Goal: Browse casually

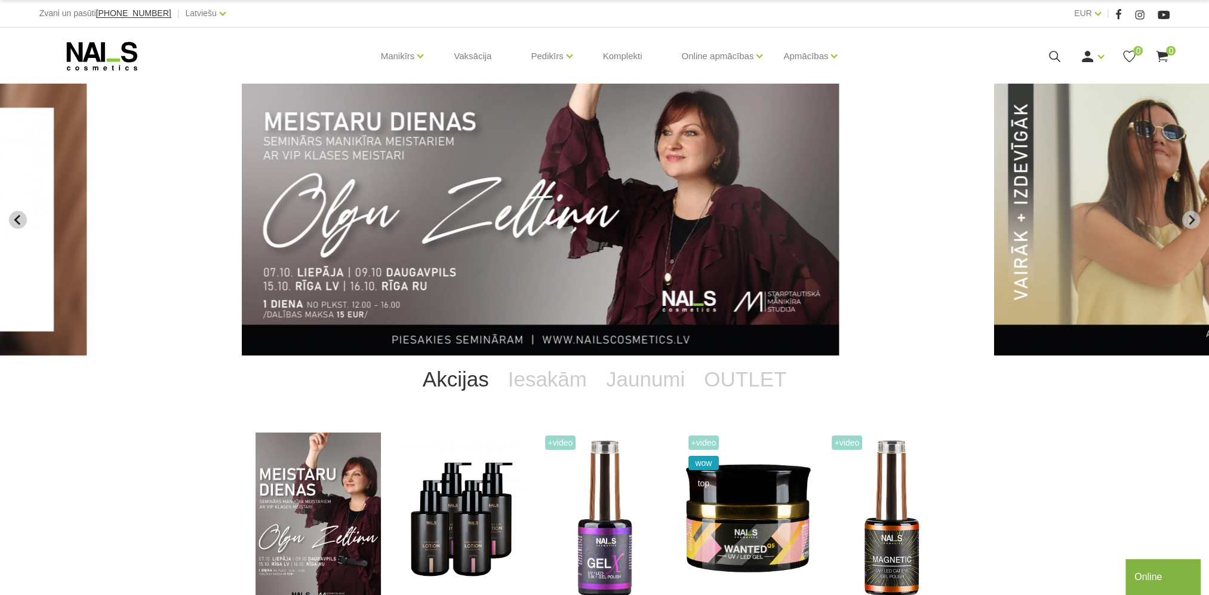
click at [18, 220] on icon "Previous slide" at bounding box center [18, 219] width 11 height 11
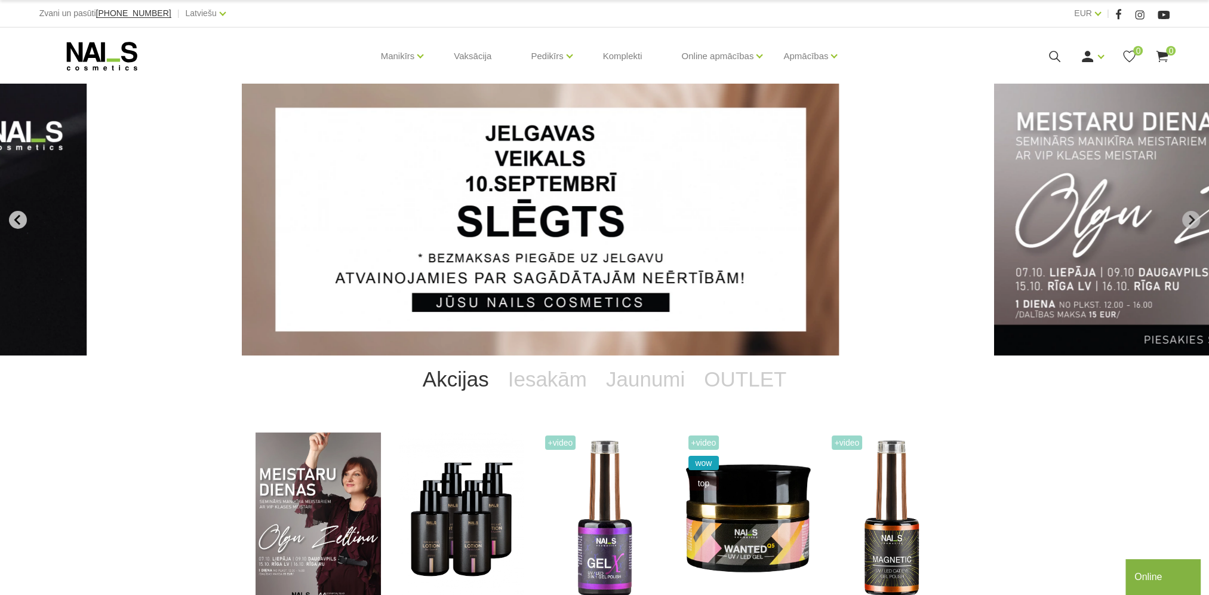
click at [17, 220] on icon "Go to last slide" at bounding box center [18, 219] width 11 height 11
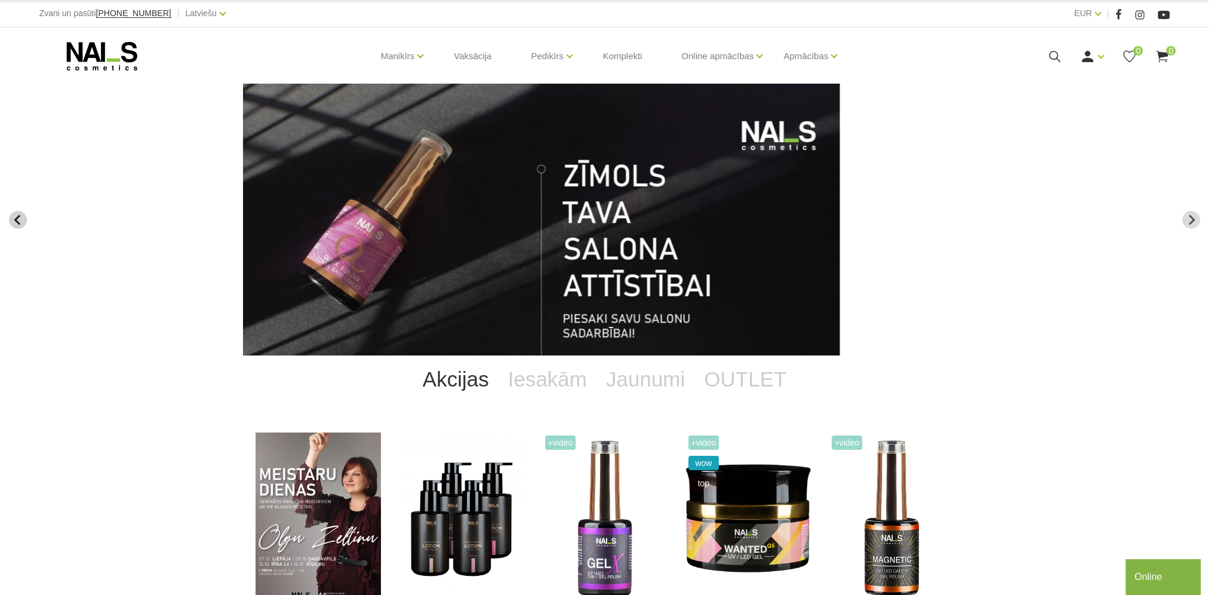
click at [17, 220] on icon "Go to last slide" at bounding box center [18, 219] width 11 height 11
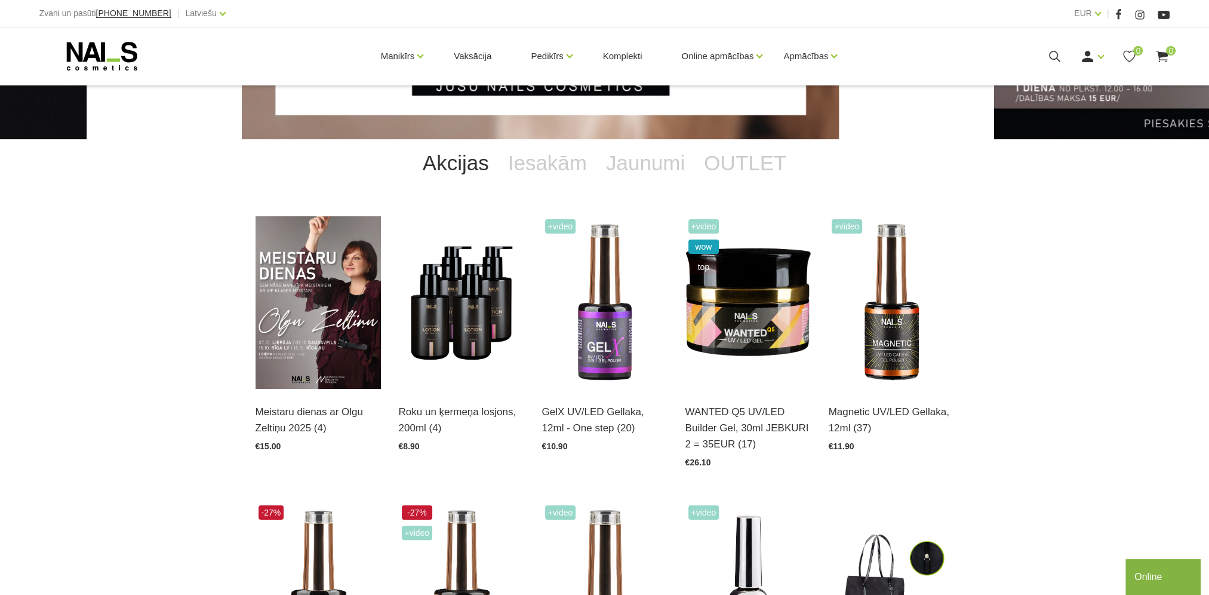
scroll to position [239, 0]
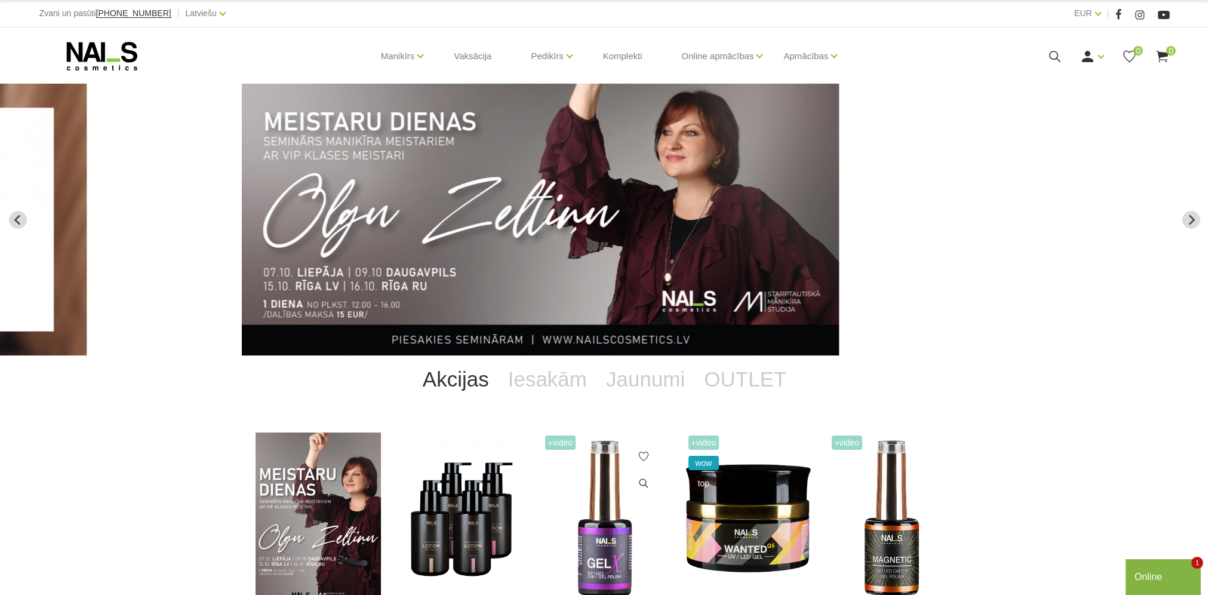
click at [590, 551] on img at bounding box center [604, 518] width 125 height 173
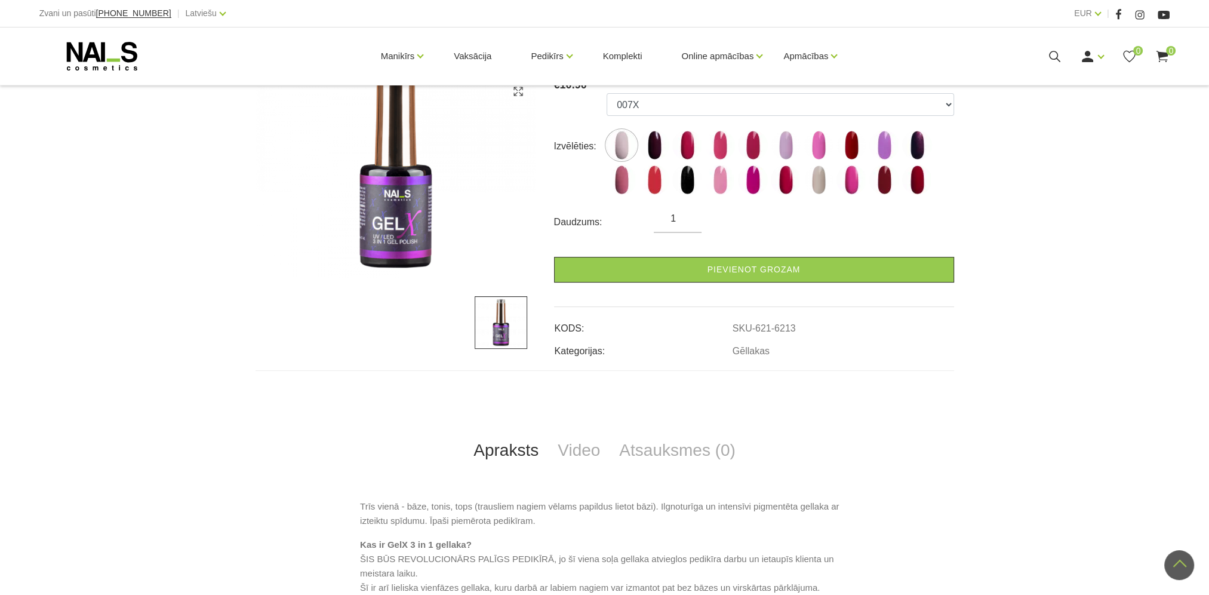
scroll to position [187, 0]
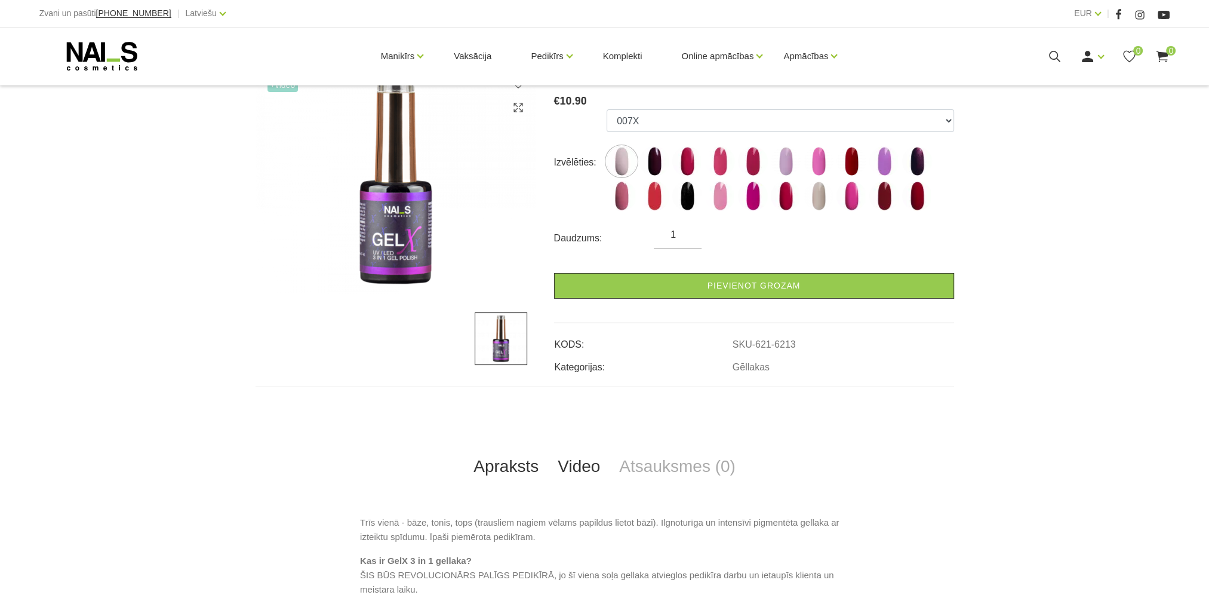
click at [575, 465] on link "Video" at bounding box center [579, 466] width 62 height 39
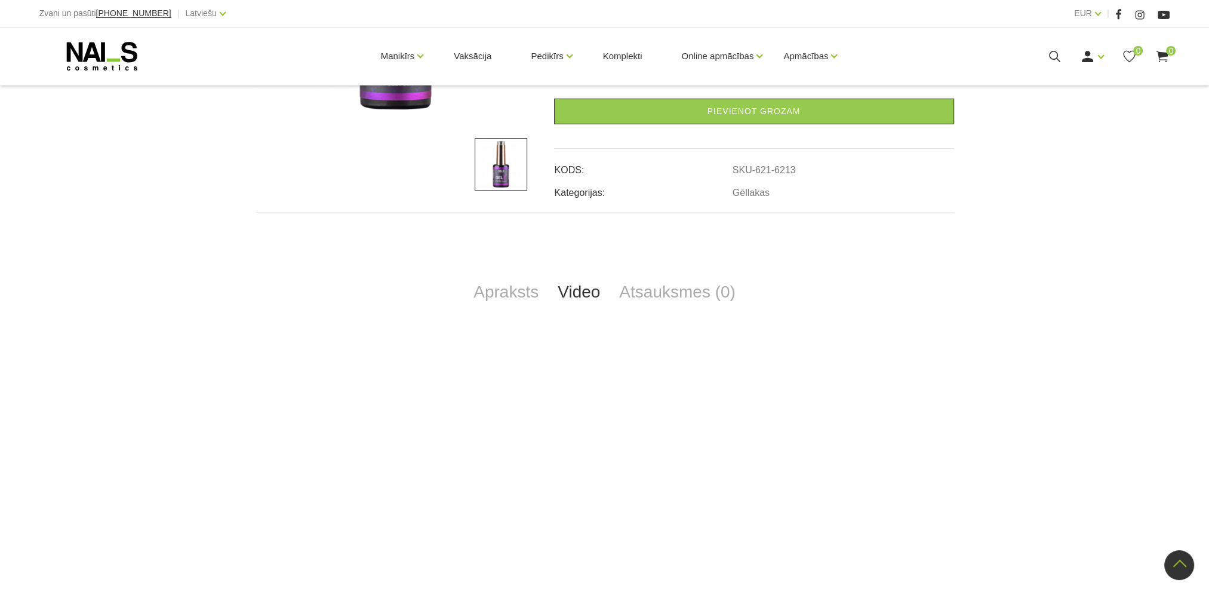
scroll to position [247, 0]
